Goal: Information Seeking & Learning: Learn about a topic

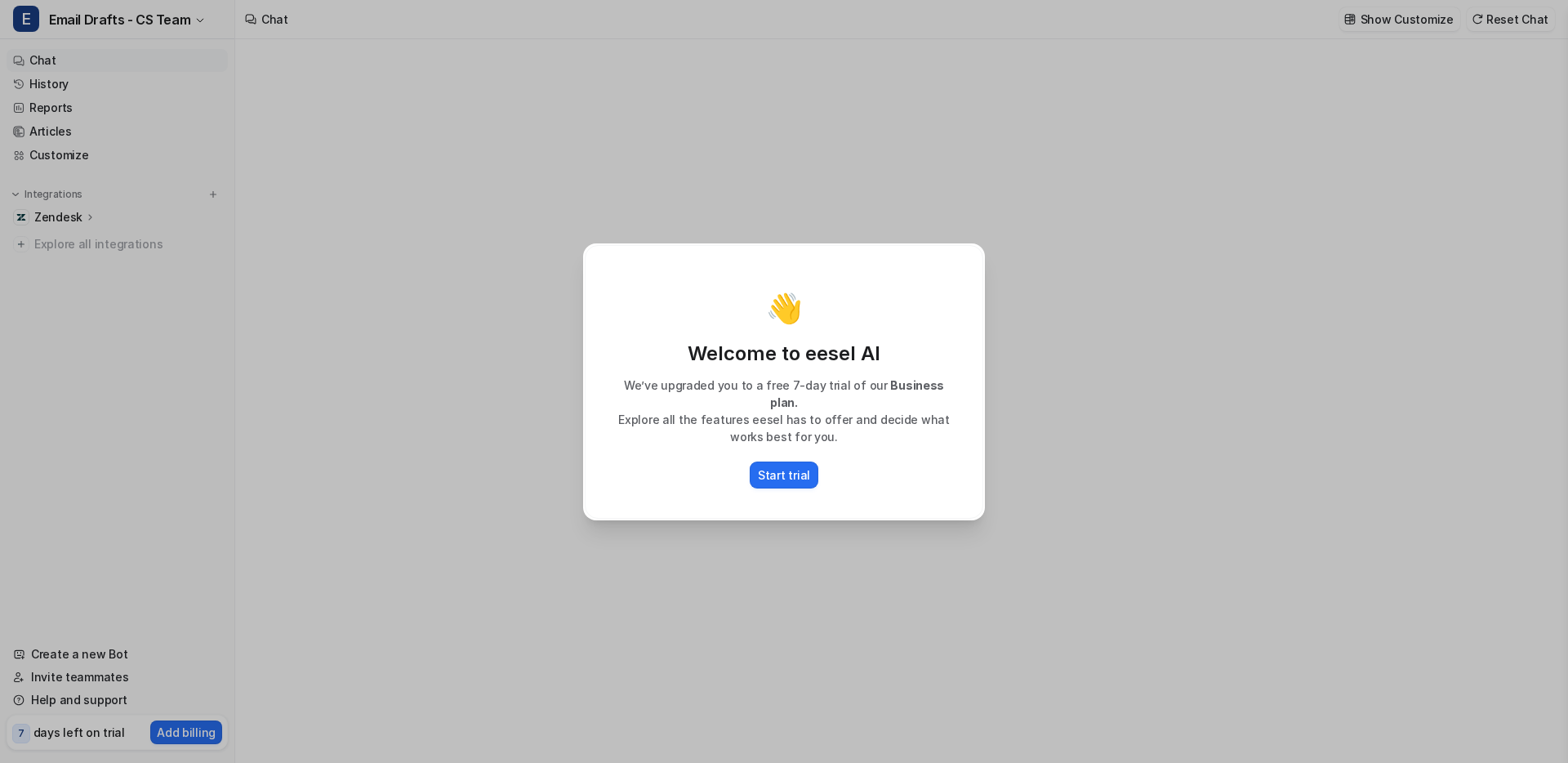
type textarea "**********"
click at [794, 510] on div "👋 Welcome to eesel AI We’ve upgraded you to a free 7-day trial of our Business …" at bounding box center [784, 381] width 402 height 277
click at [784, 466] on p "Start trial" at bounding box center [784, 474] width 52 height 17
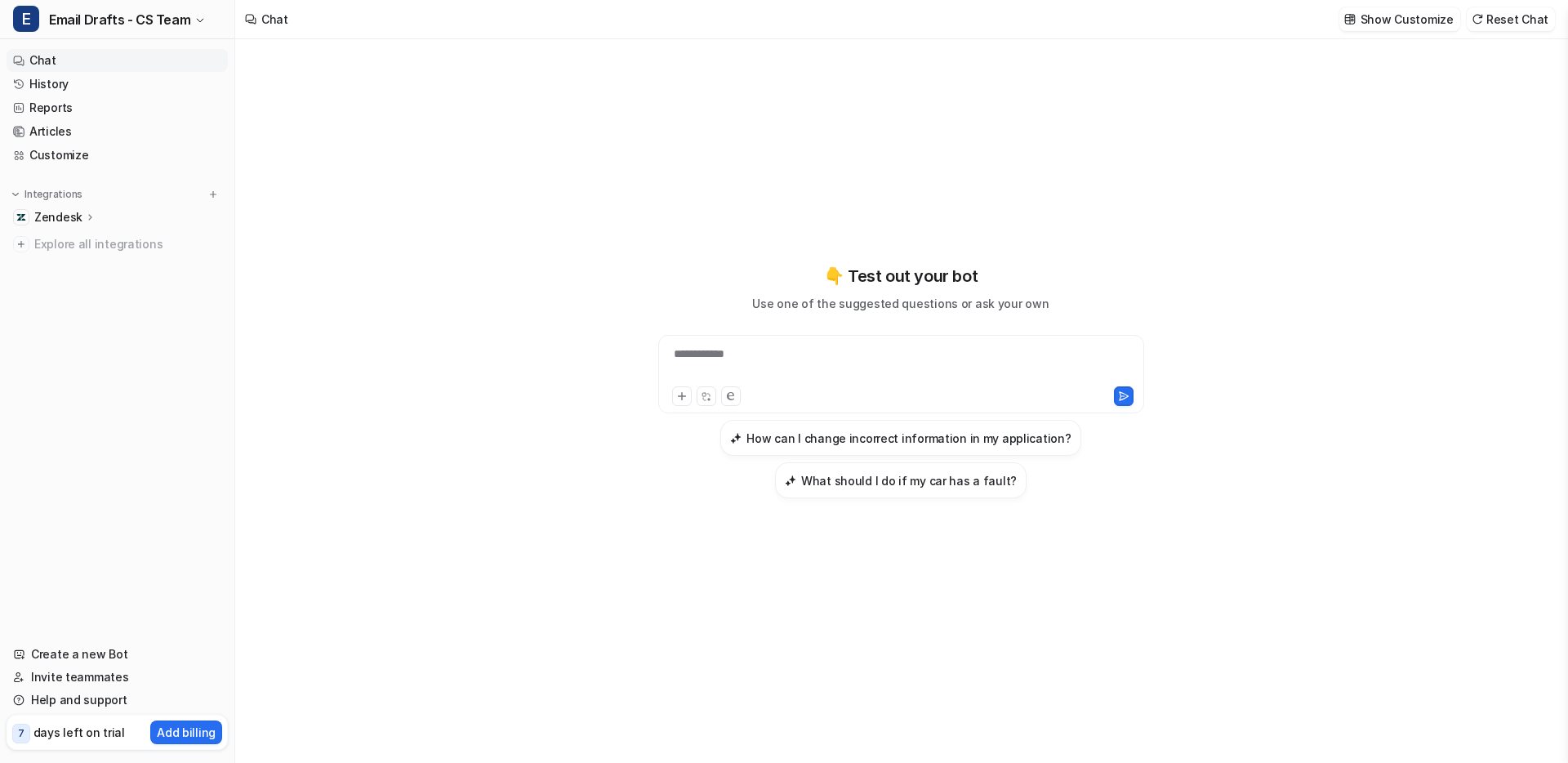
click at [72, 218] on p "Zendesk" at bounding box center [58, 217] width 48 height 16
click at [75, 243] on p "Overview" at bounding box center [72, 241] width 52 height 16
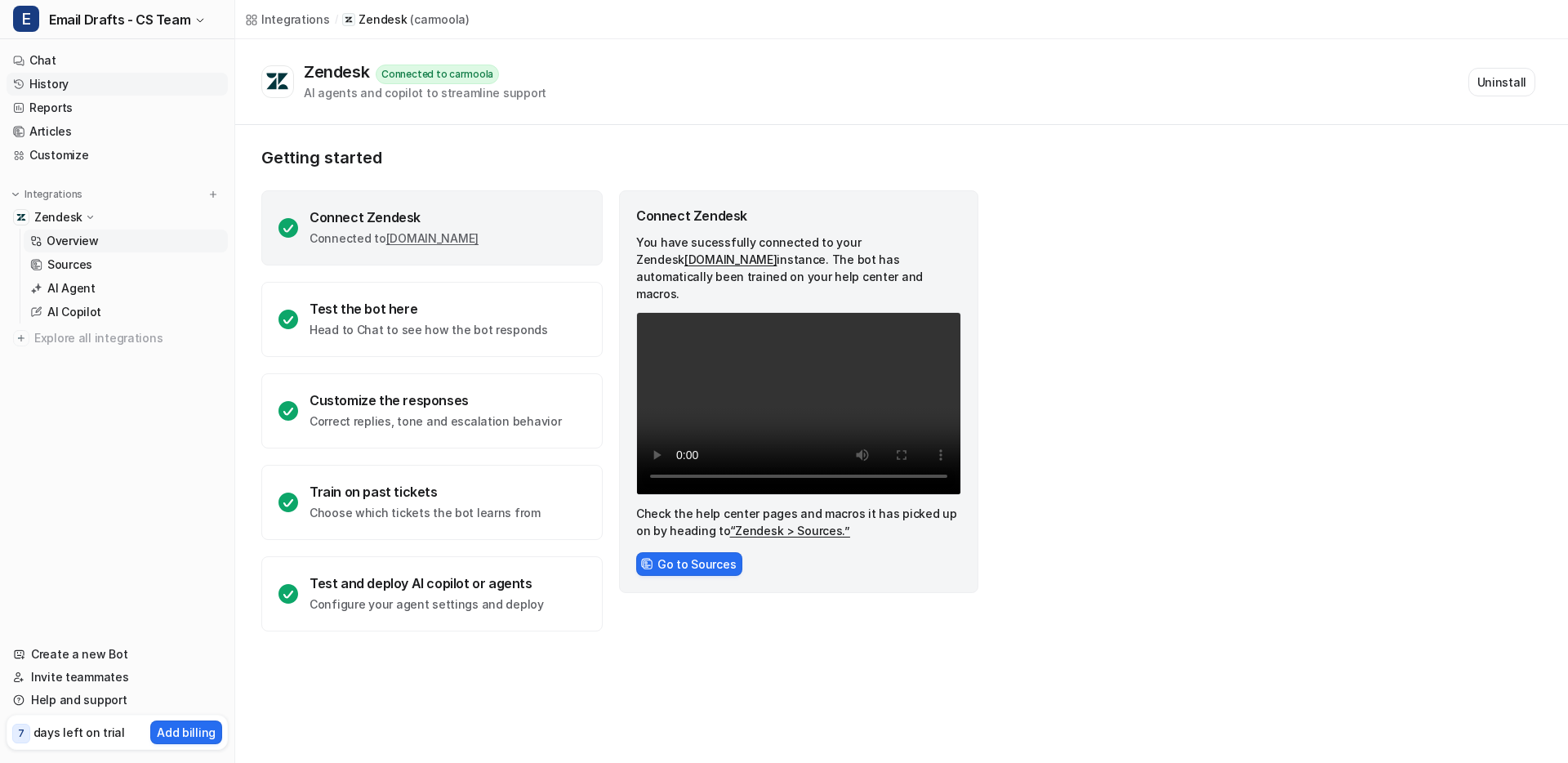
click at [98, 85] on link "History" at bounding box center [117, 84] width 221 height 23
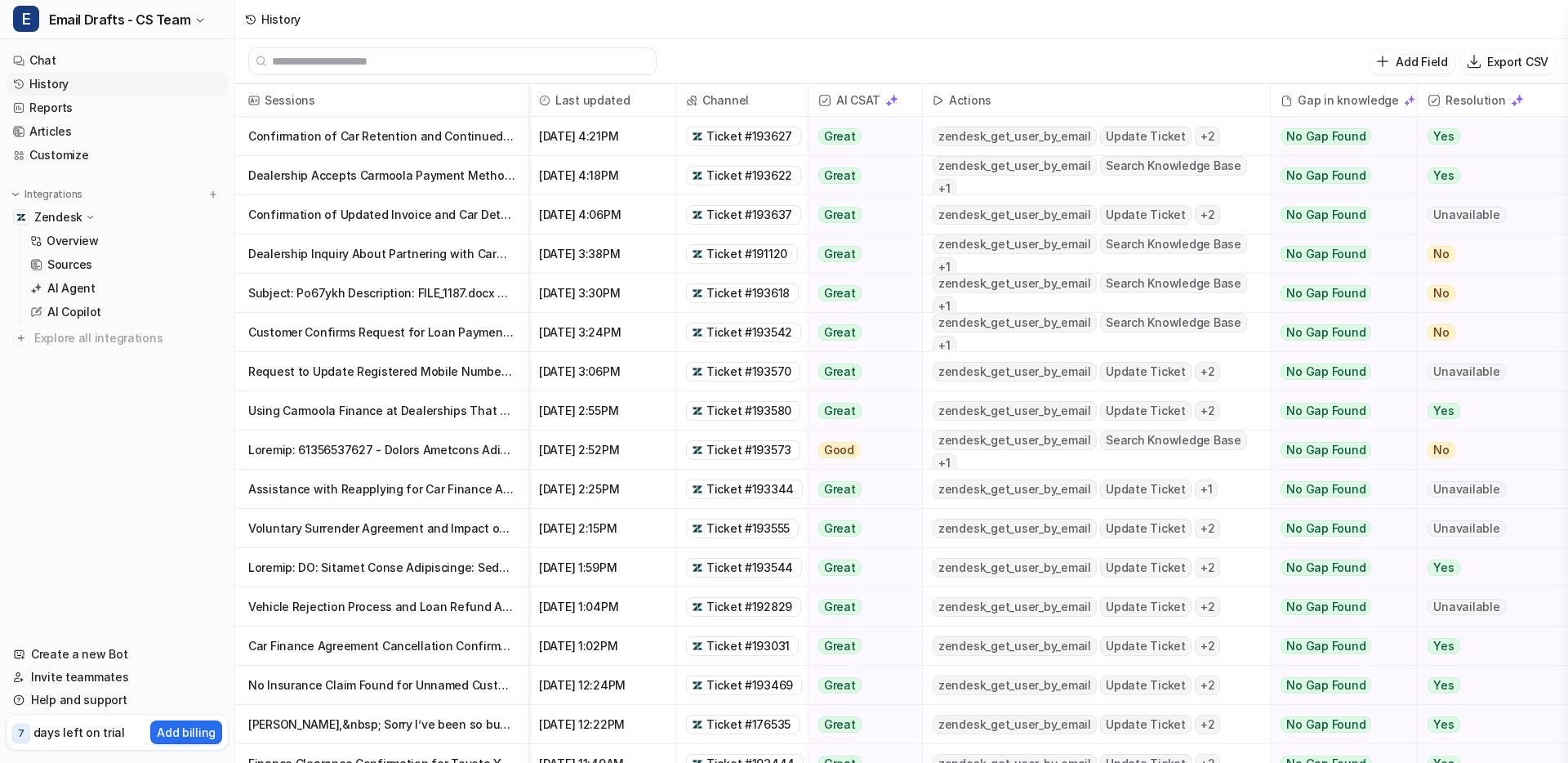
click at [390, 127] on p "Confirmation of Car Retention and Continued Payments After MOT" at bounding box center [382, 136] width 267 height 39
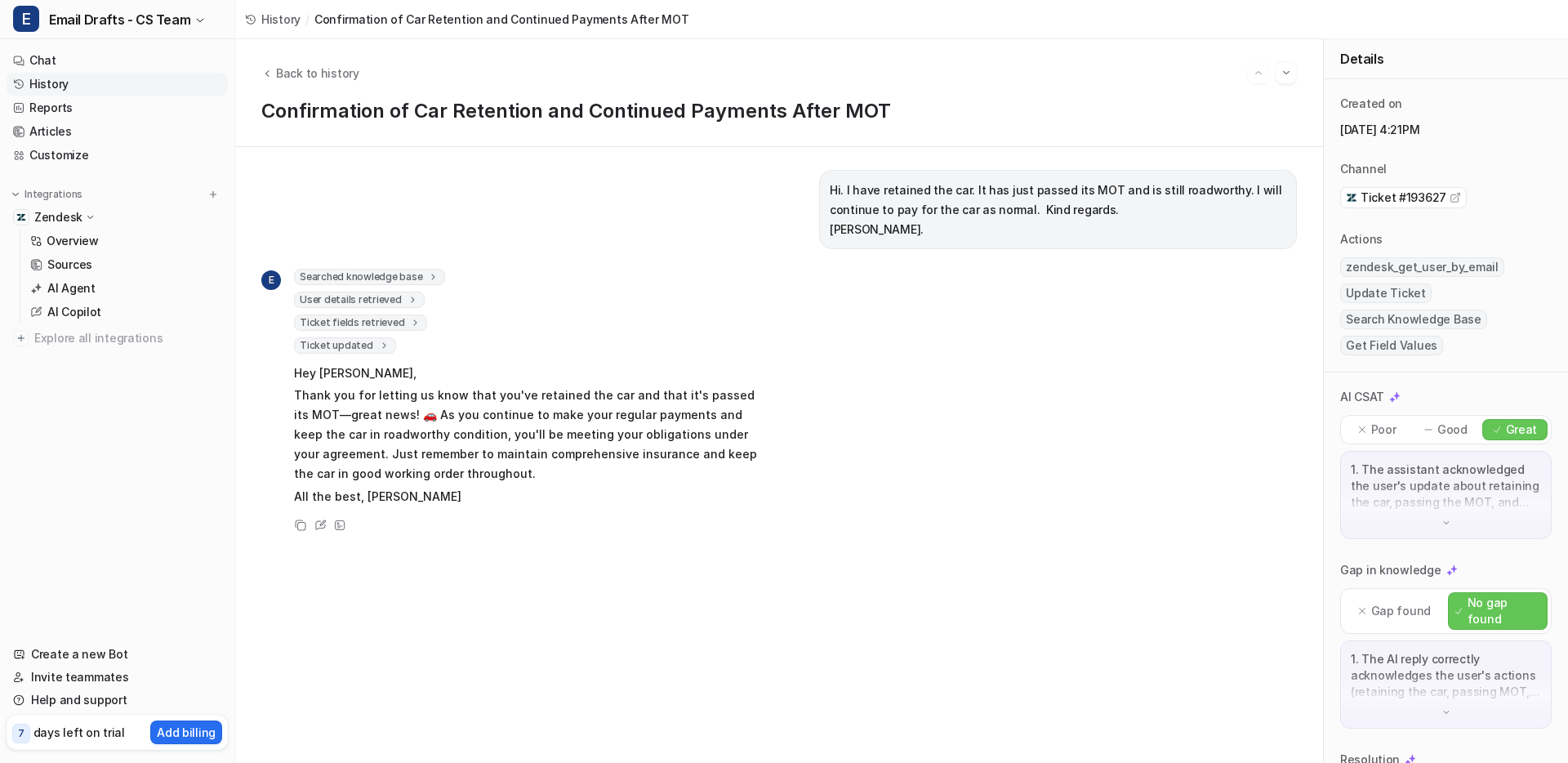
click at [51, 84] on link "History" at bounding box center [117, 84] width 221 height 23
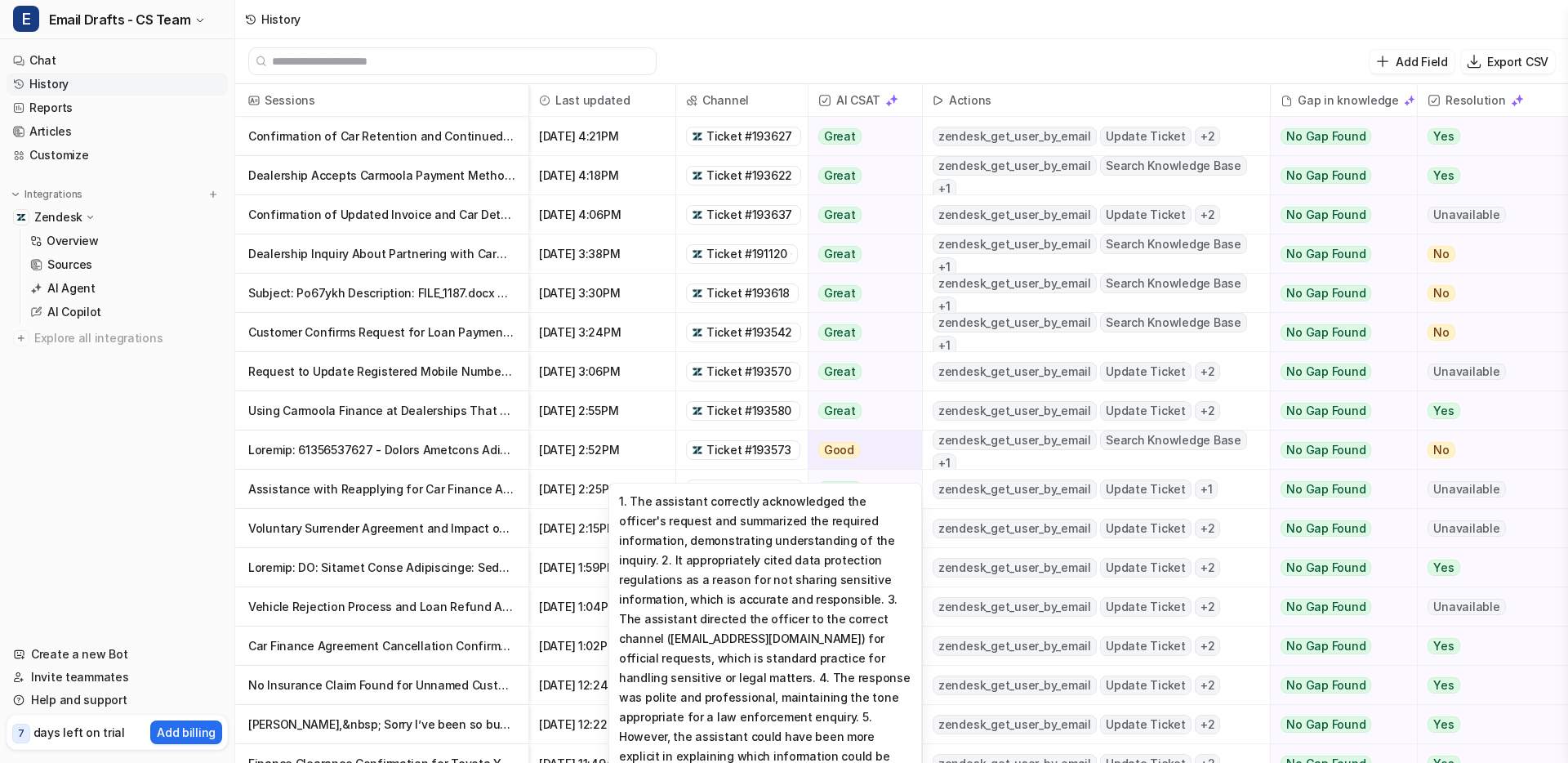
click at [840, 447] on span "Good" at bounding box center [838, 450] width 42 height 16
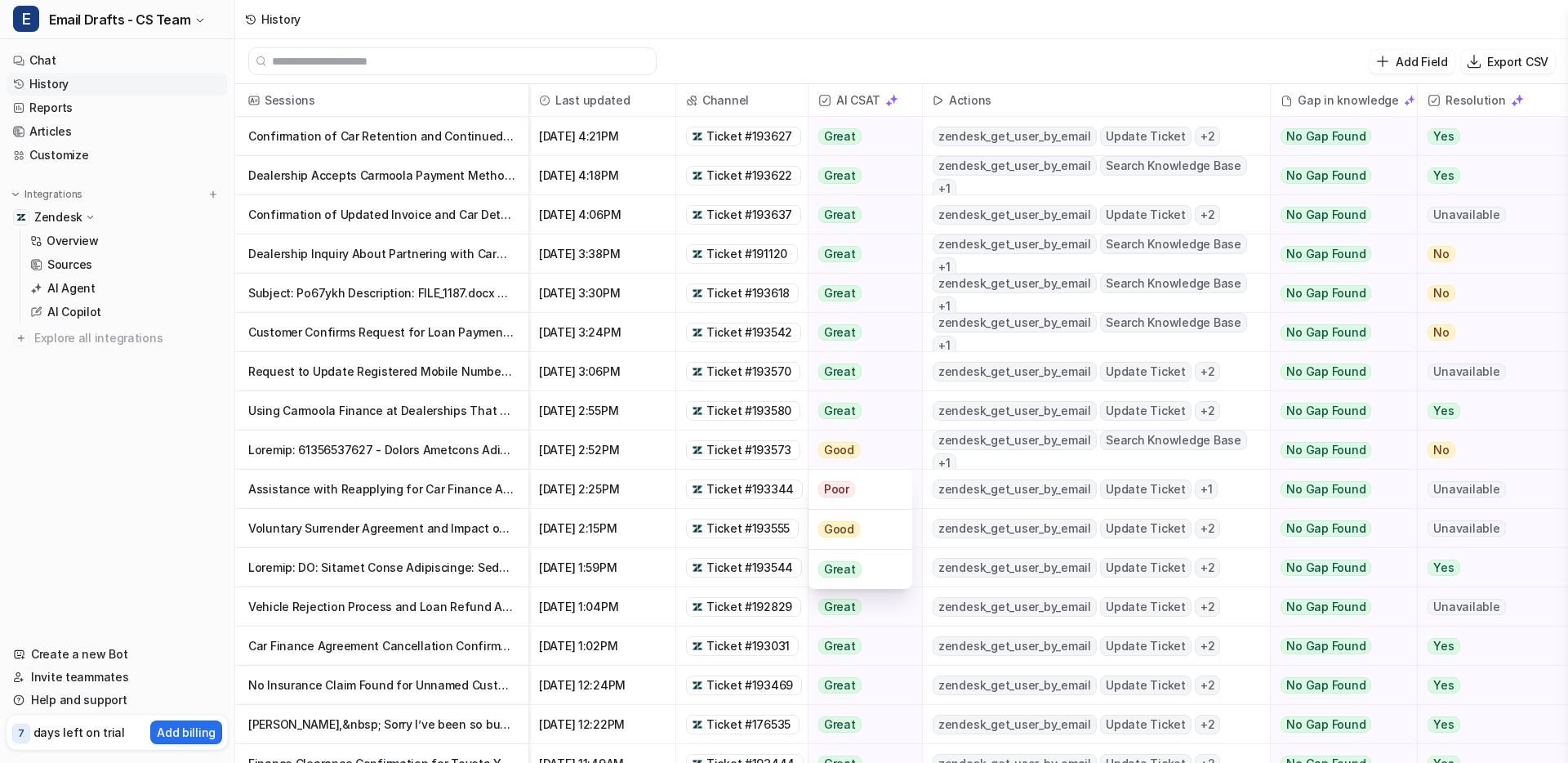
click at [665, 450] on span "[DATE] 2:52PM" at bounding box center [601, 450] width 133 height 39
click at [423, 448] on p at bounding box center [382, 450] width 267 height 39
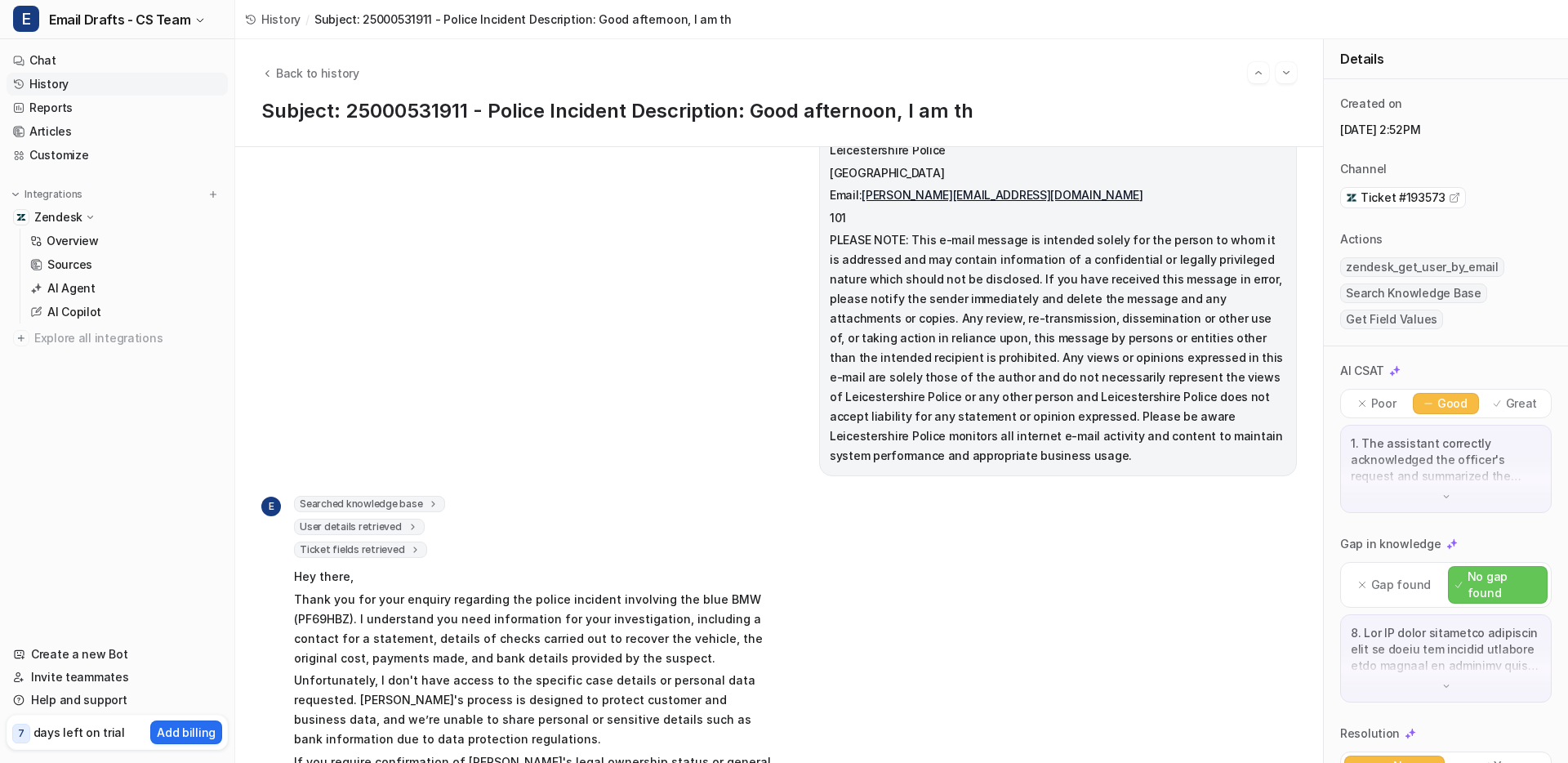
scroll to position [623, 0]
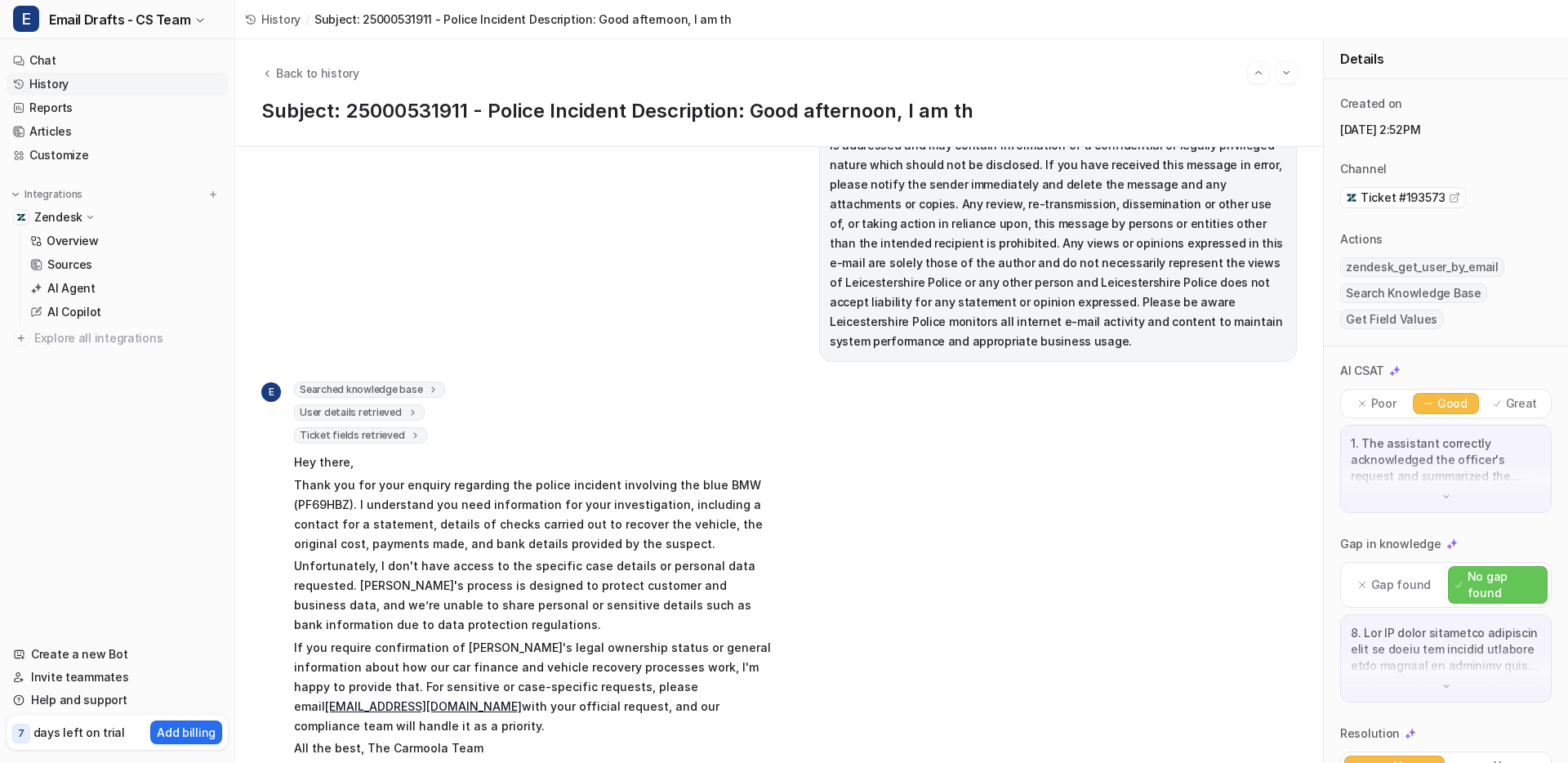
click at [58, 81] on link "History" at bounding box center [117, 84] width 221 height 23
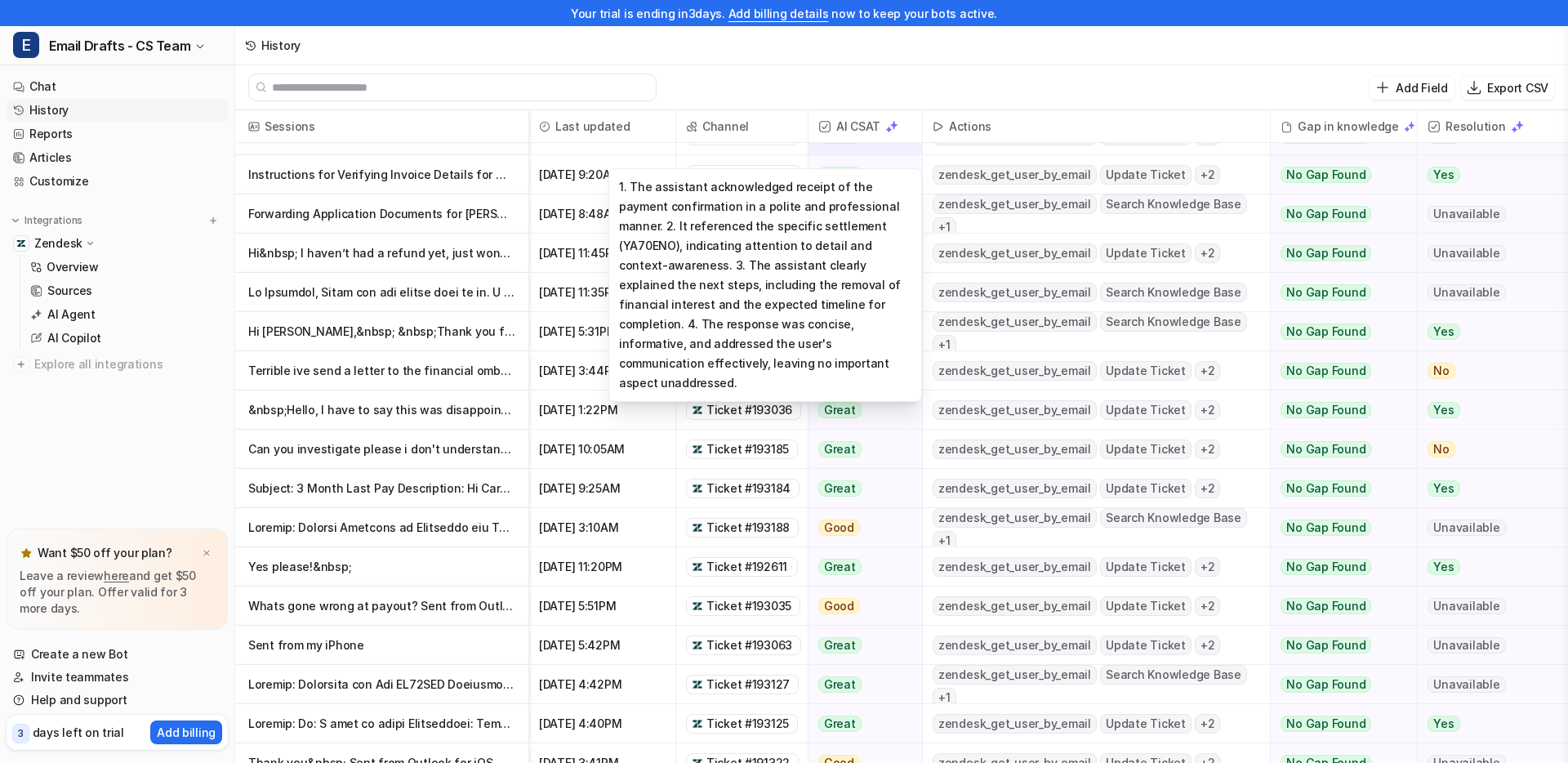
scroll to position [1233, 0]
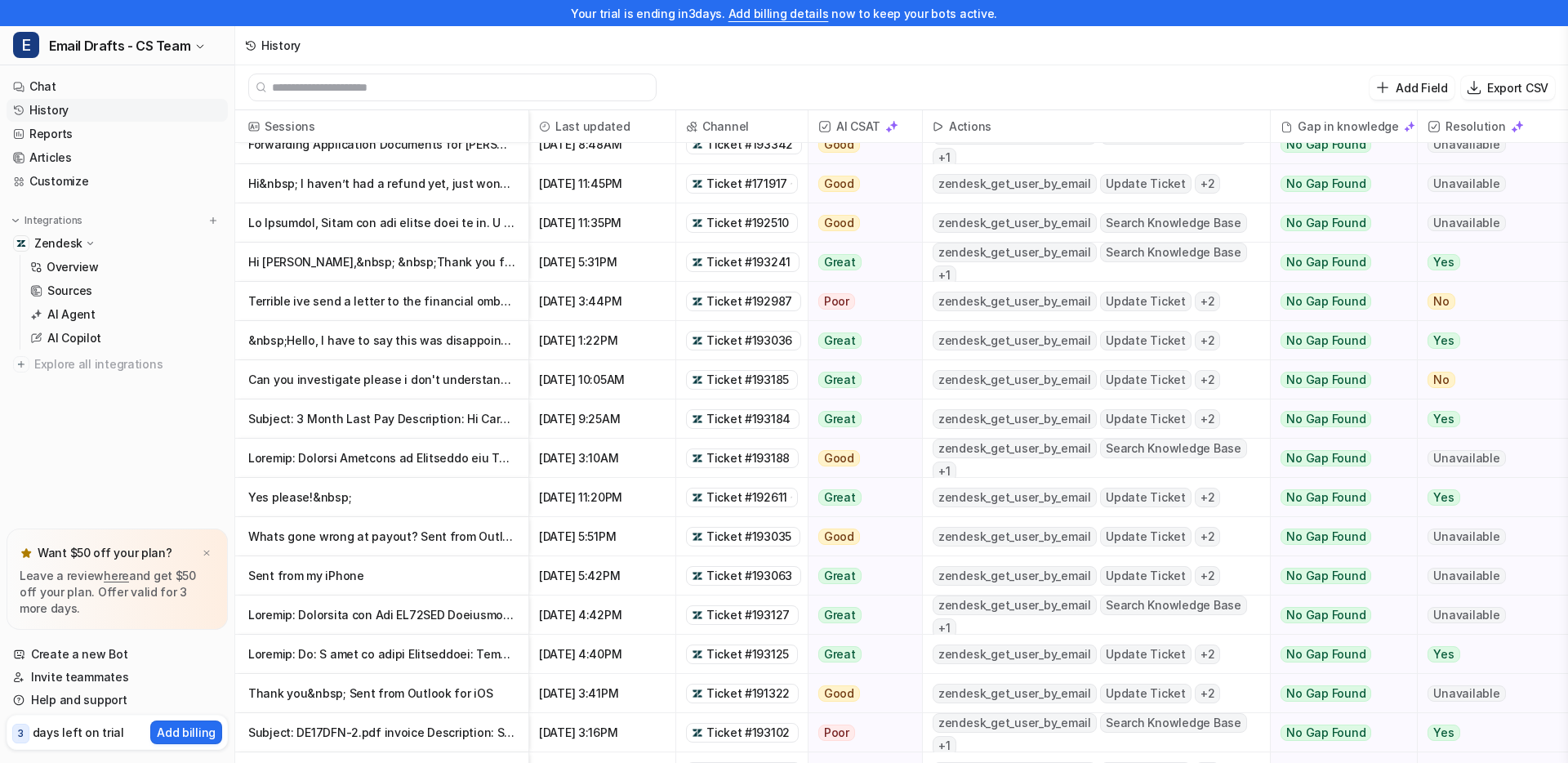
click at [407, 289] on p "Terrible ive send a letter to the financial ombudsman you are the worst company…" at bounding box center [382, 301] width 267 height 39
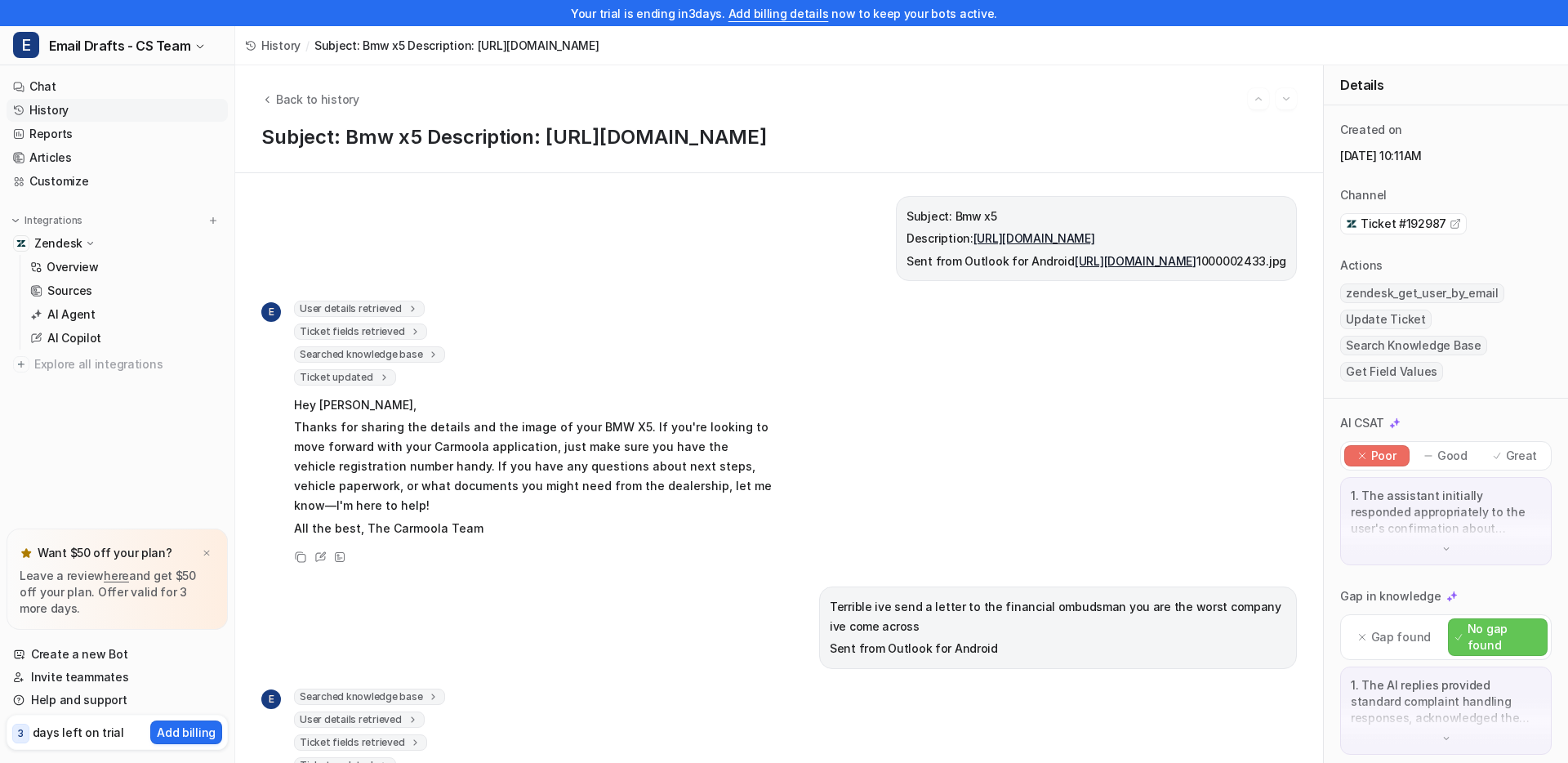
click at [456, 119] on div "Back to history Subject: Bmw x5 Description: [URL][DOMAIN_NAME]" at bounding box center [779, 119] width 1088 height 108
click at [440, 132] on h1 "Subject: Bmw x5 Description: [URL][DOMAIN_NAME]" at bounding box center [778, 138] width 1035 height 24
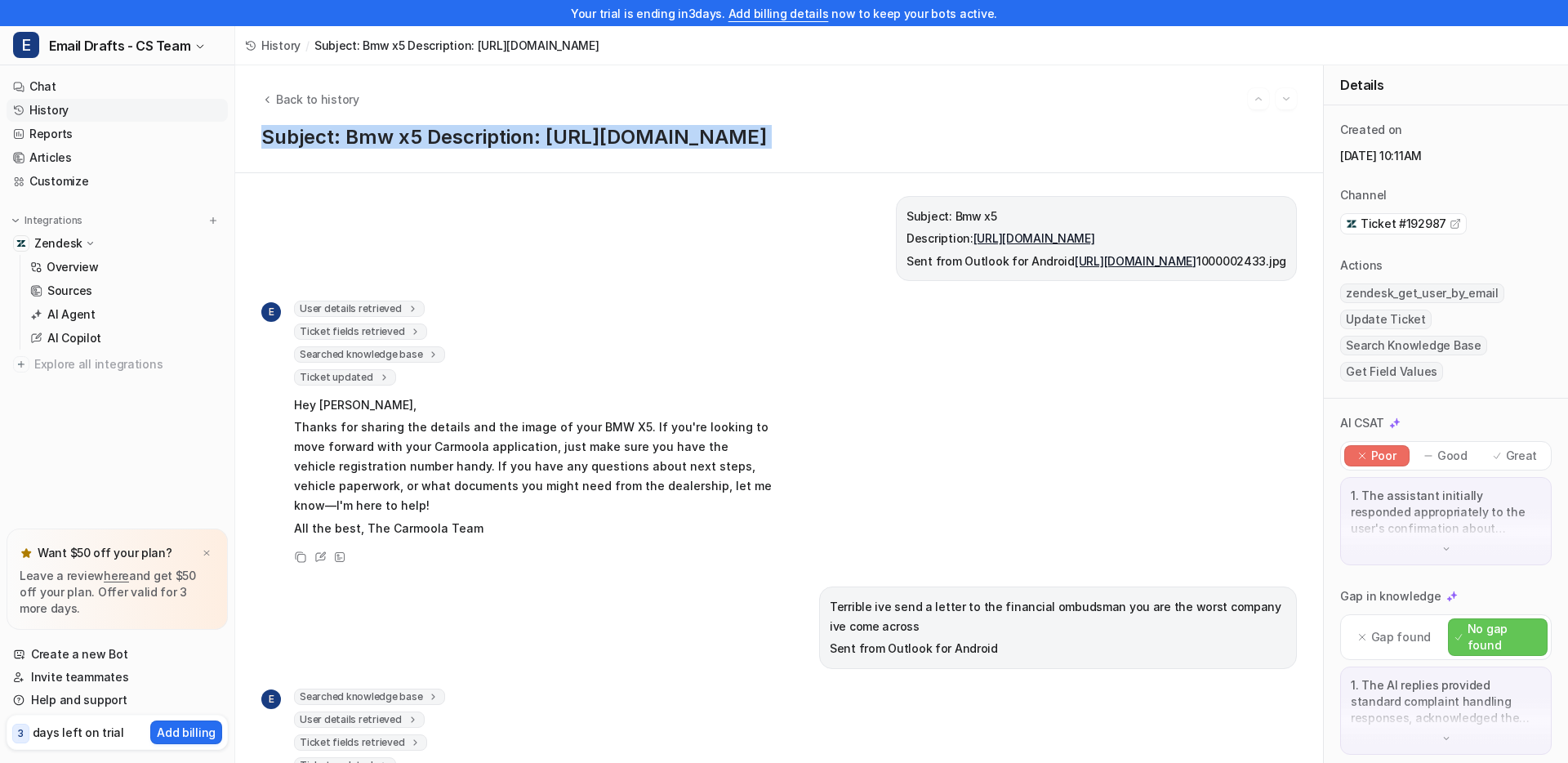
click at [440, 132] on h1 "Subject: Bmw x5 Description: [URL][DOMAIN_NAME]" at bounding box center [778, 138] width 1035 height 24
copy h1 "Subject: Bmw x5 Description: [URL][DOMAIN_NAME]"
click at [1433, 218] on span "Ticket #192987" at bounding box center [1403, 224] width 86 height 16
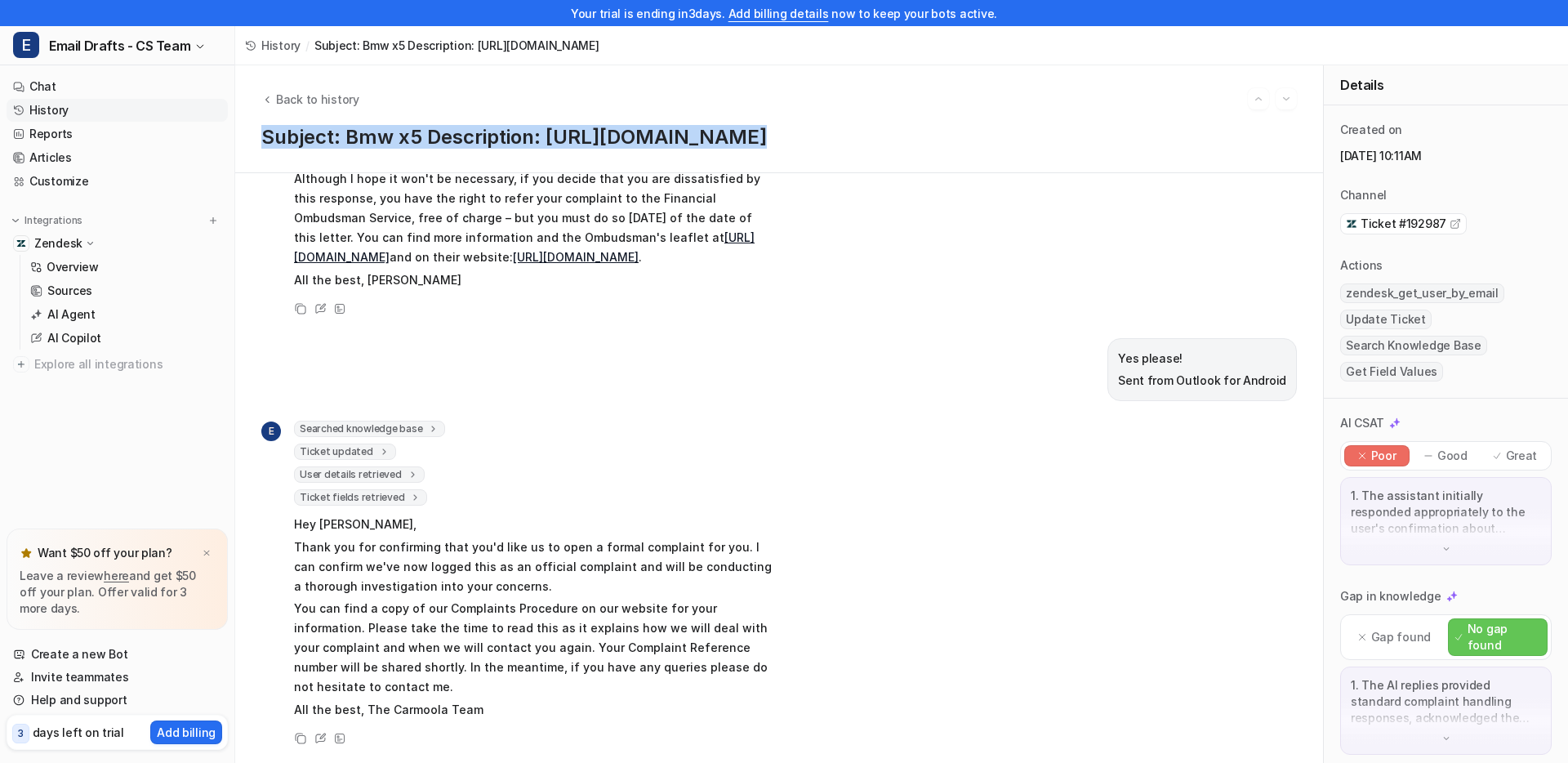
click at [269, 44] on span "History" at bounding box center [281, 45] width 39 height 17
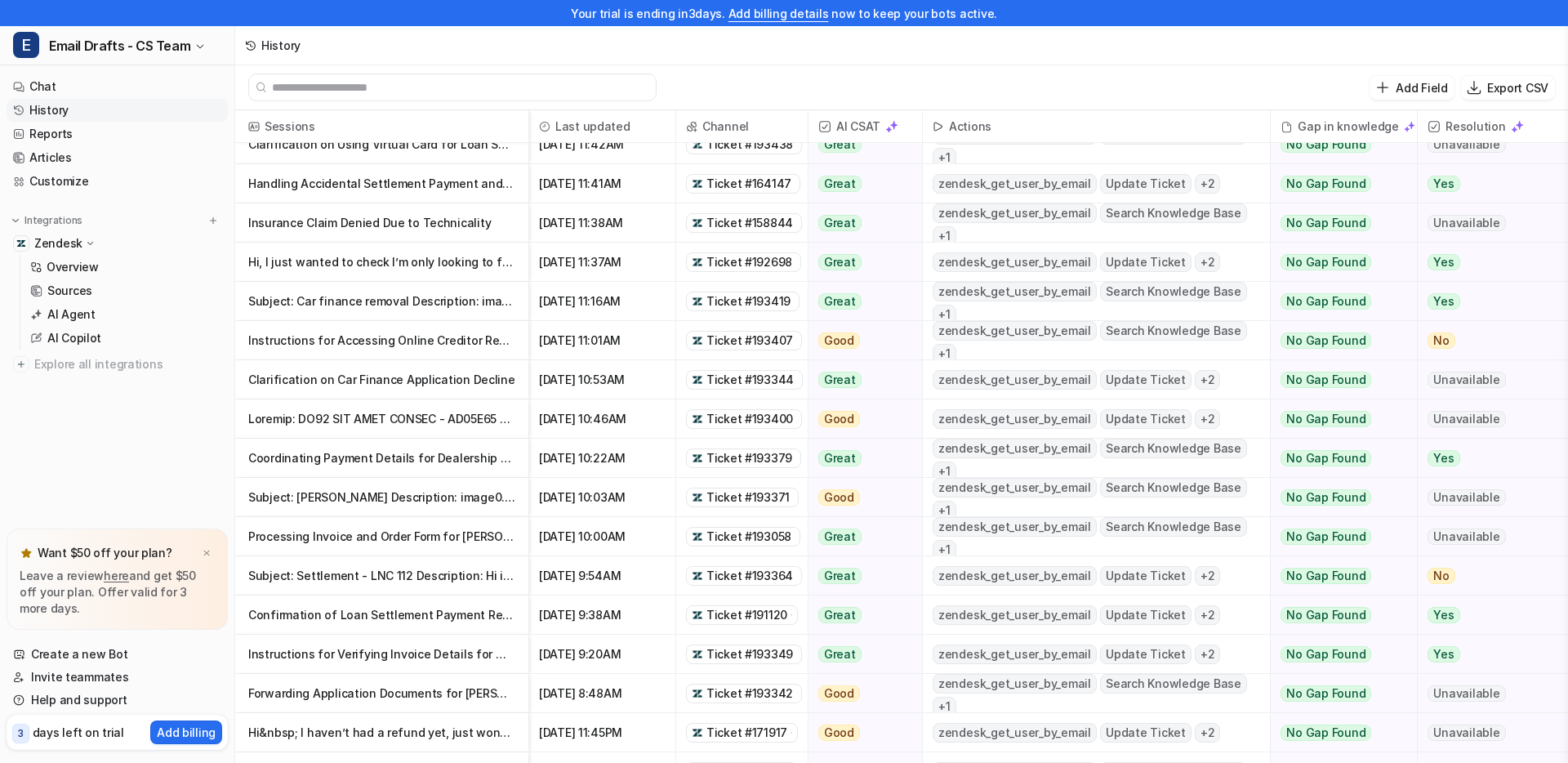
scroll to position [6, 0]
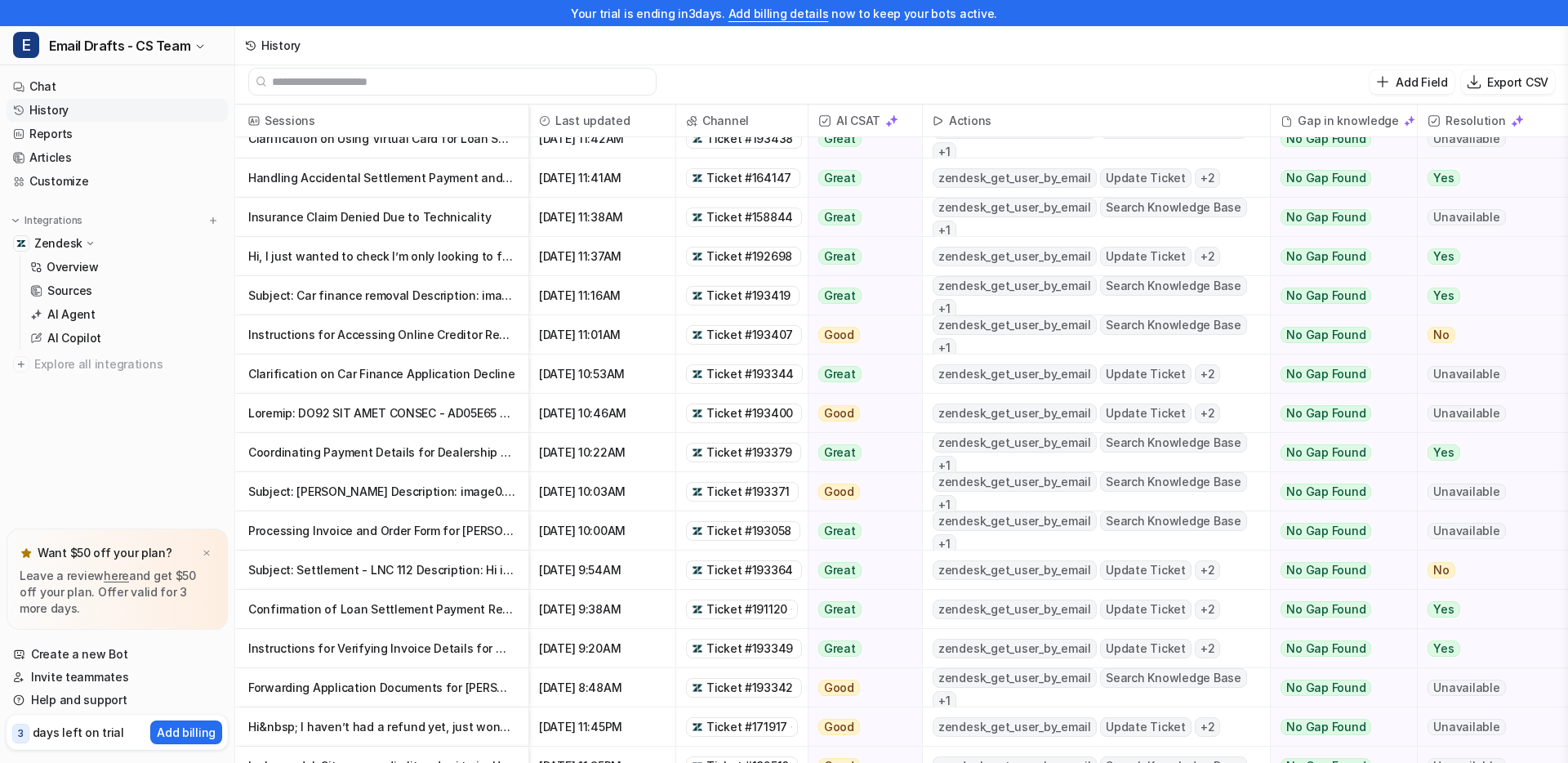
click at [835, 121] on span "AI CSAT" at bounding box center [865, 121] width 100 height 33
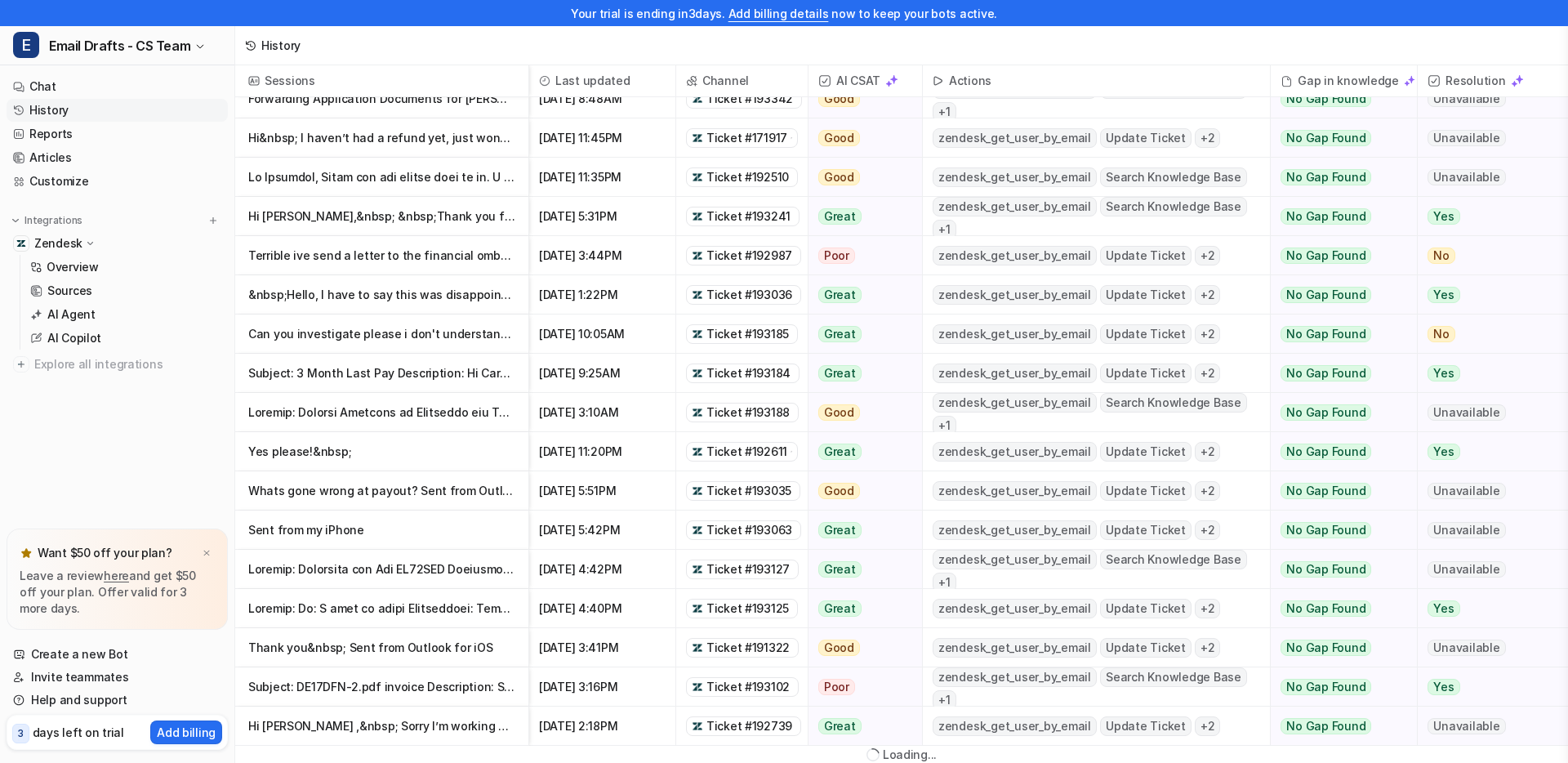
scroll to position [28, 0]
